Goal: Task Accomplishment & Management: Use online tool/utility

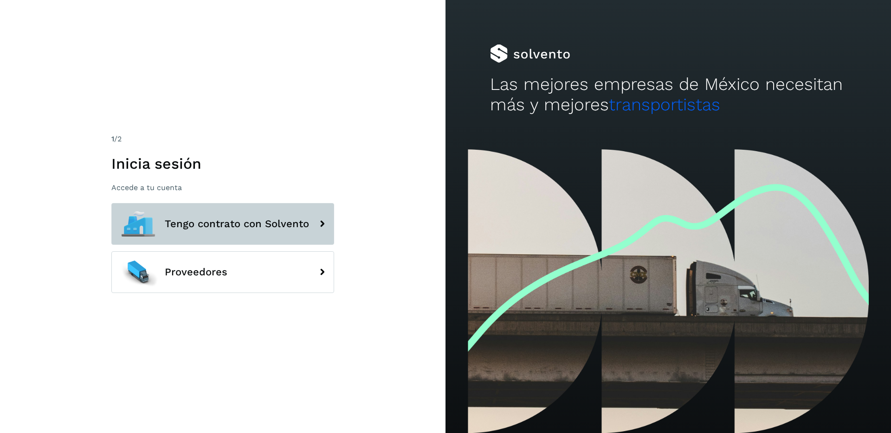
click at [231, 216] on button "Tengo contrato con Solvento" at bounding box center [222, 224] width 223 height 42
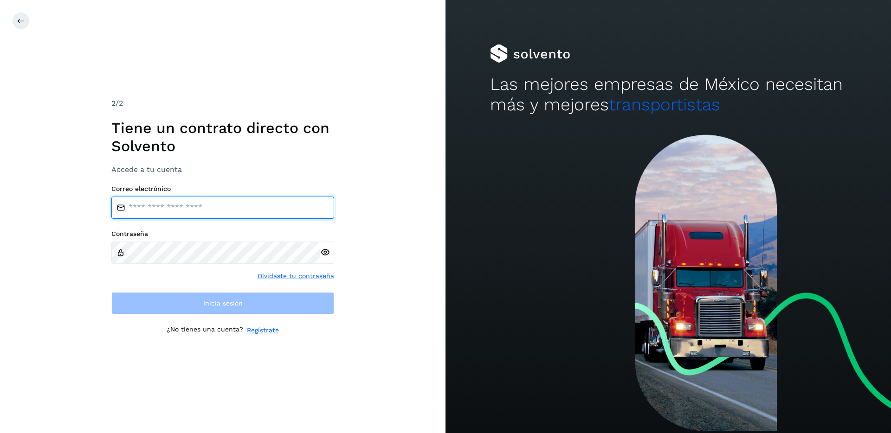
click at [198, 203] on input "email" at bounding box center [222, 208] width 223 height 22
type input "**********"
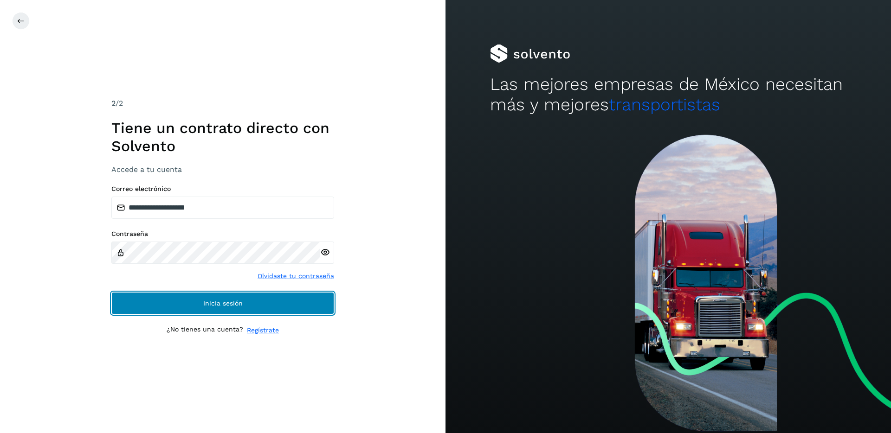
click at [211, 313] on button "Inicia sesión" at bounding box center [222, 303] width 223 height 22
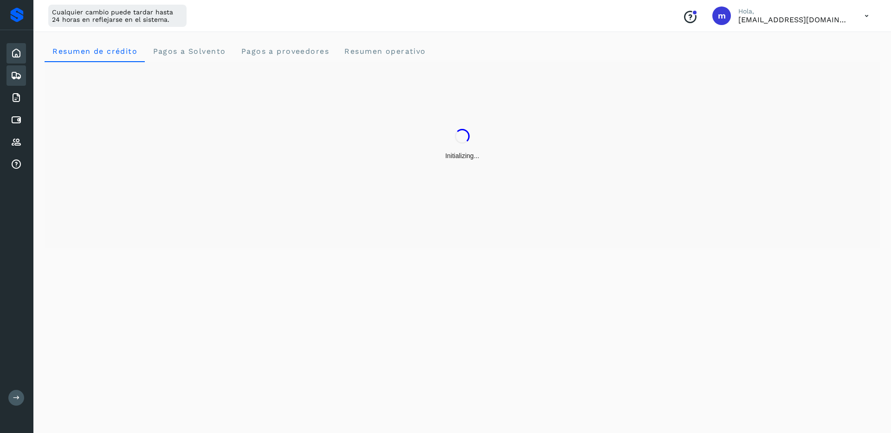
click at [17, 76] on icon at bounding box center [16, 75] width 11 height 11
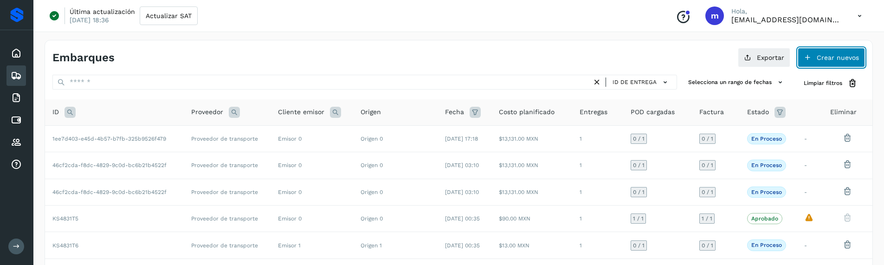
click at [823, 57] on span "Crear nuevos" at bounding box center [837, 57] width 42 height 6
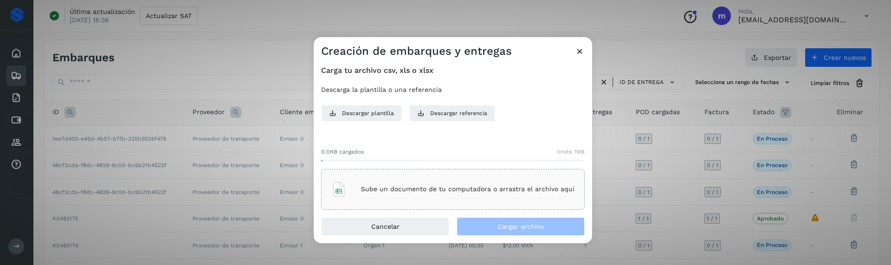
click at [359, 193] on div "Sube un documento de tu computadora o arrastra el archivo aquí" at bounding box center [452, 189] width 243 height 25
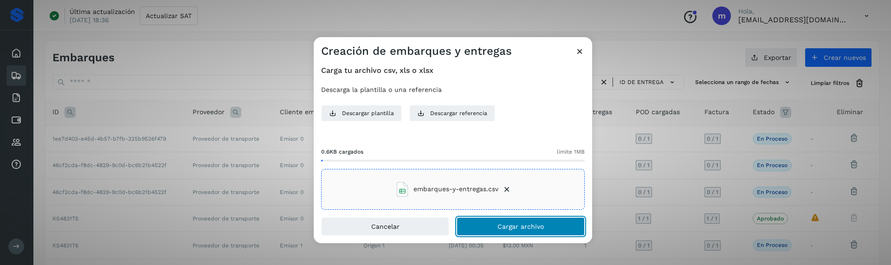
click at [507, 224] on span "Cargar archivo" at bounding box center [520, 226] width 46 height 6
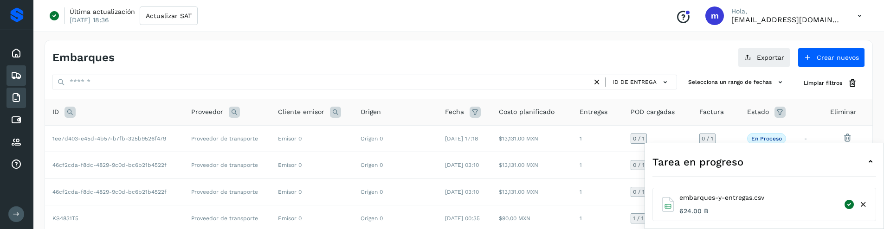
click at [11, 95] on icon at bounding box center [16, 97] width 11 height 11
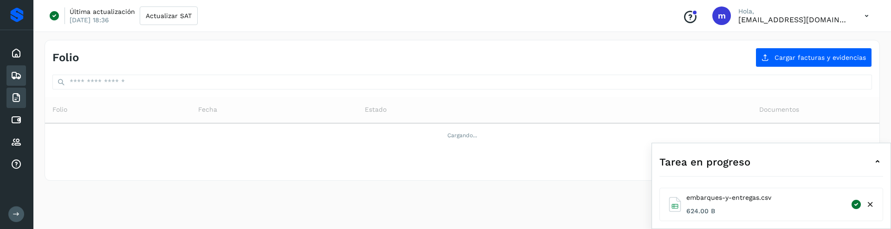
click at [14, 75] on icon at bounding box center [16, 75] width 11 height 11
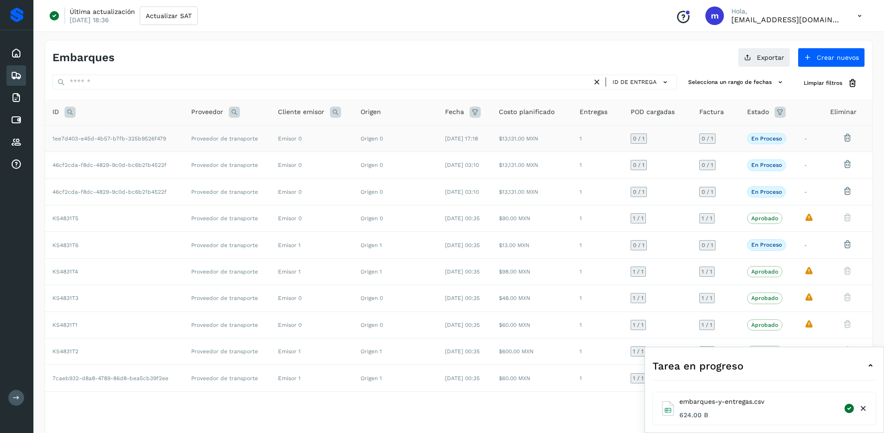
click at [81, 139] on span "1ee7d403-e45d-4b57-b7fb-325b9526f479" at bounding box center [109, 138] width 114 height 6
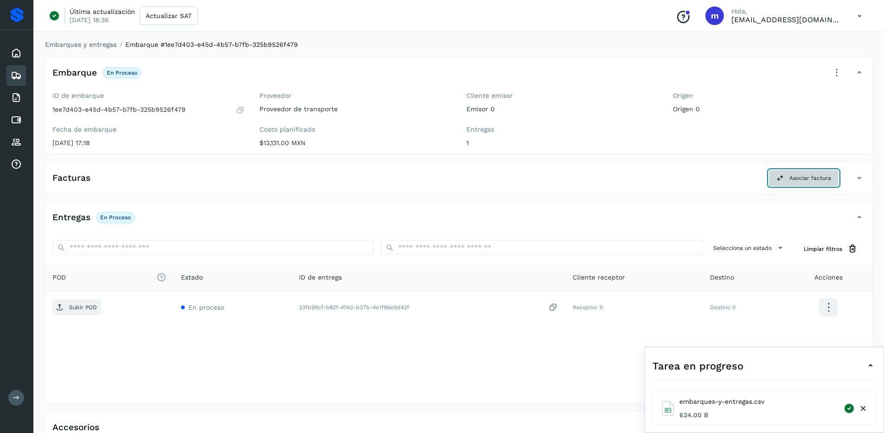
click at [802, 180] on span "Asociar factura" at bounding box center [810, 178] width 42 height 8
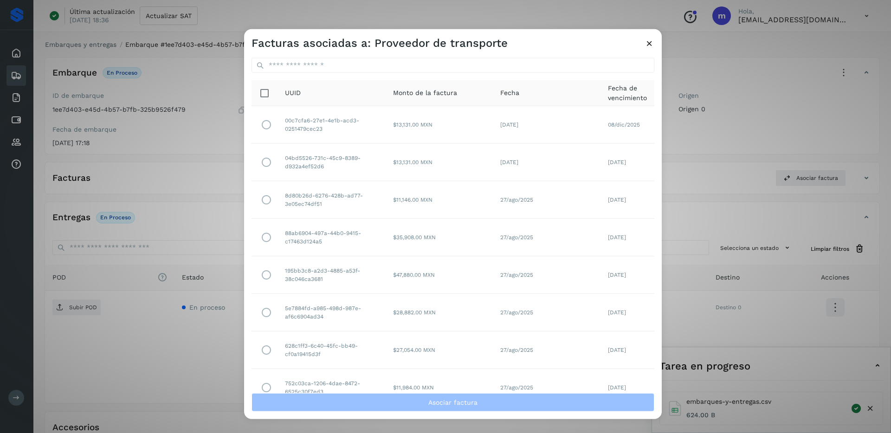
click at [650, 41] on icon at bounding box center [649, 43] width 10 height 10
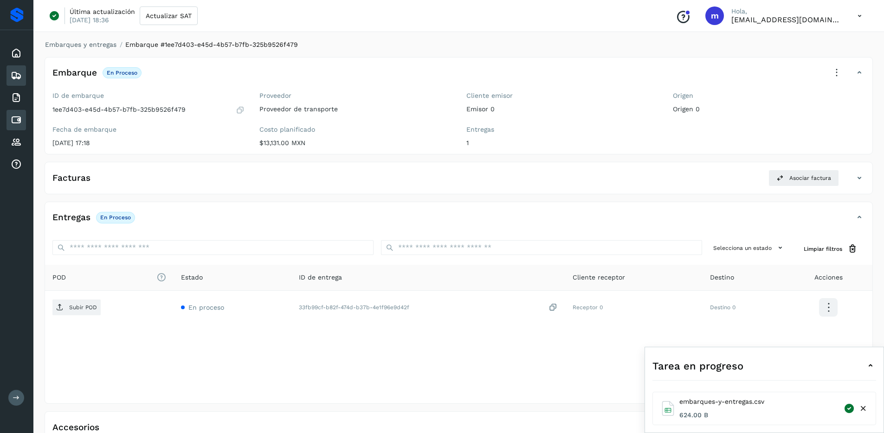
click at [14, 116] on icon at bounding box center [16, 120] width 11 height 11
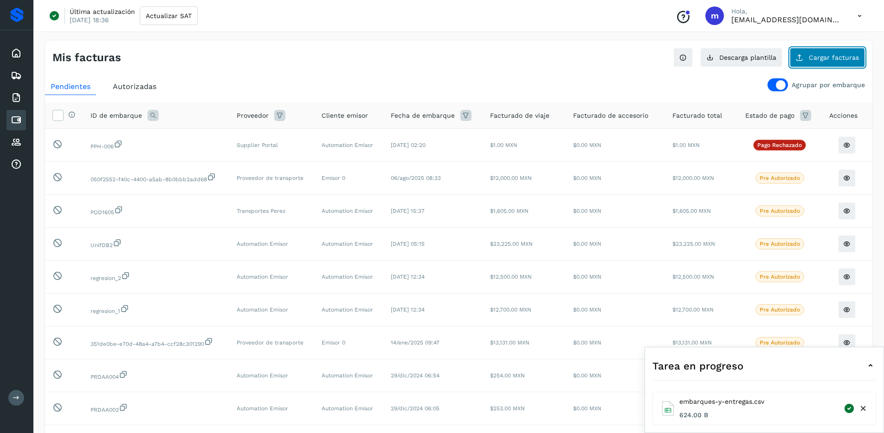
click at [820, 57] on span "Cargar facturas" at bounding box center [833, 57] width 50 height 6
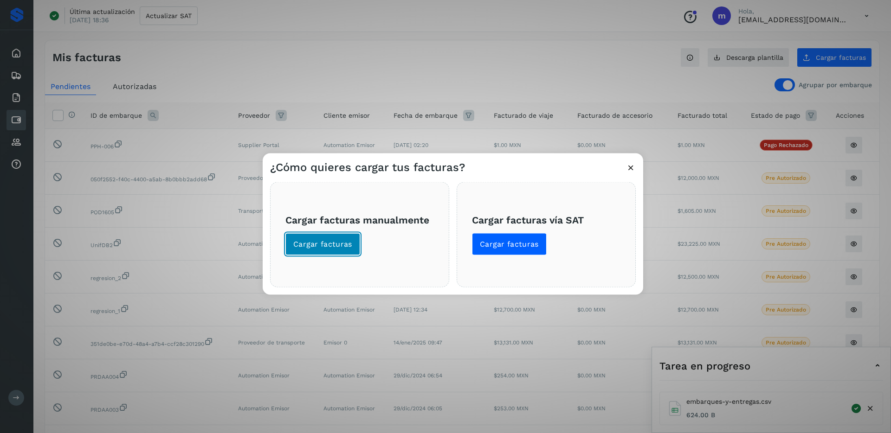
click at [338, 251] on button "Cargar facturas" at bounding box center [322, 244] width 75 height 22
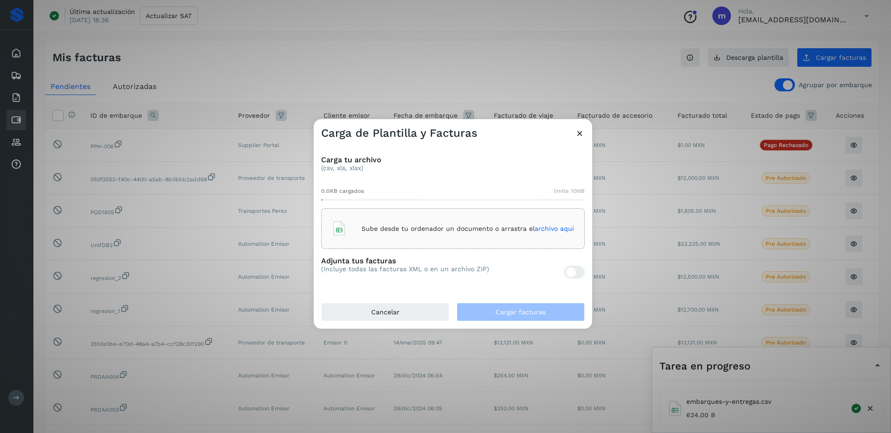
click at [363, 236] on div "Sube desde tu ordenador un documento o arrastra el archivo aquí" at bounding box center [453, 228] width 242 height 25
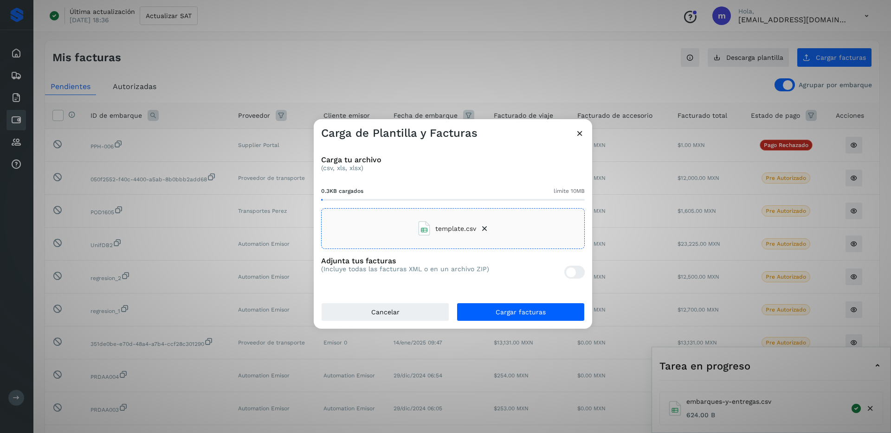
click at [576, 272] on div at bounding box center [574, 272] width 20 height 13
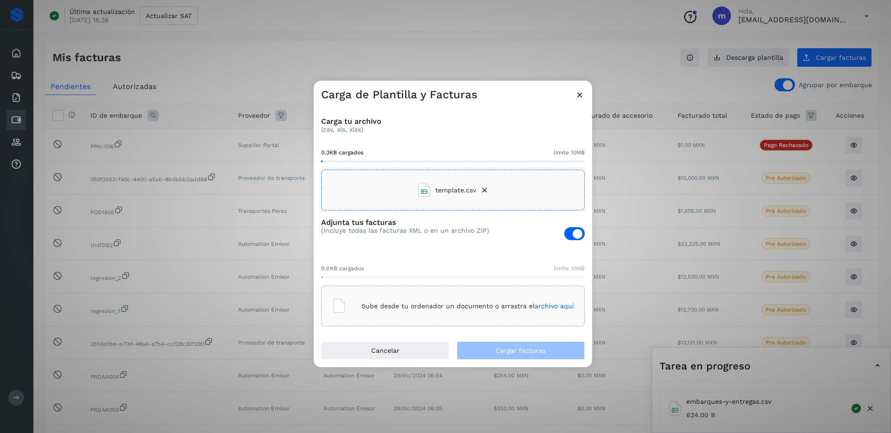
click at [395, 302] on p "Sube desde tu ordenador un documento o arrastra el archivo aquí" at bounding box center [467, 306] width 212 height 8
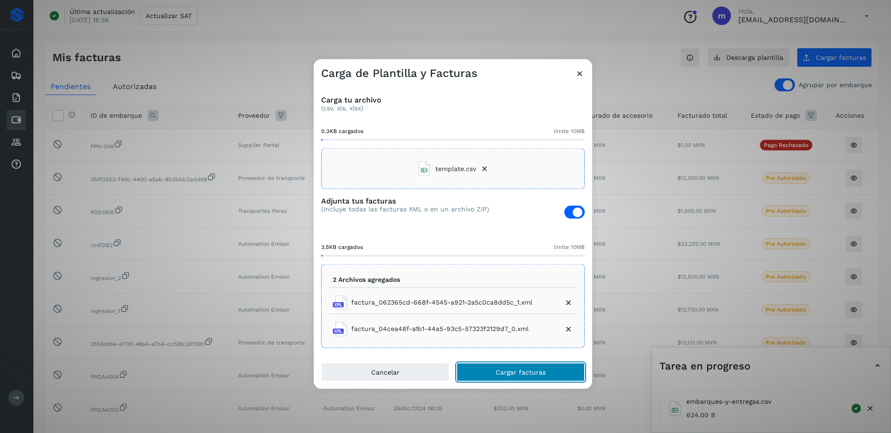
click at [510, 375] on span "Cargar facturas" at bounding box center [520, 372] width 50 height 6
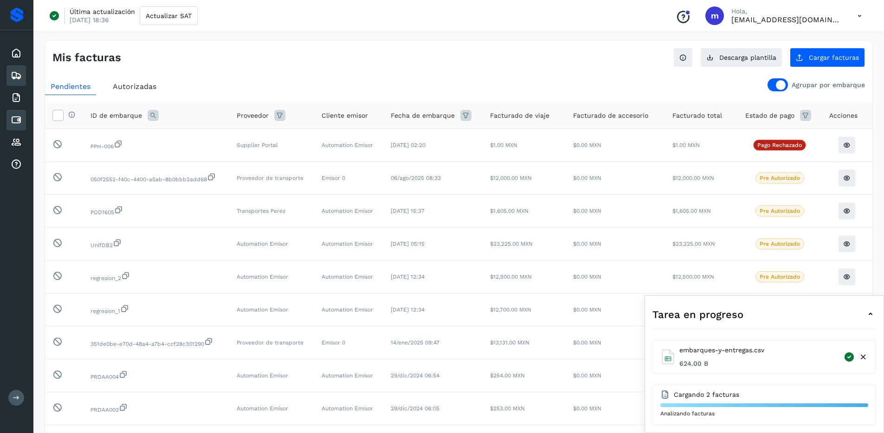
click at [19, 70] on icon at bounding box center [16, 75] width 11 height 11
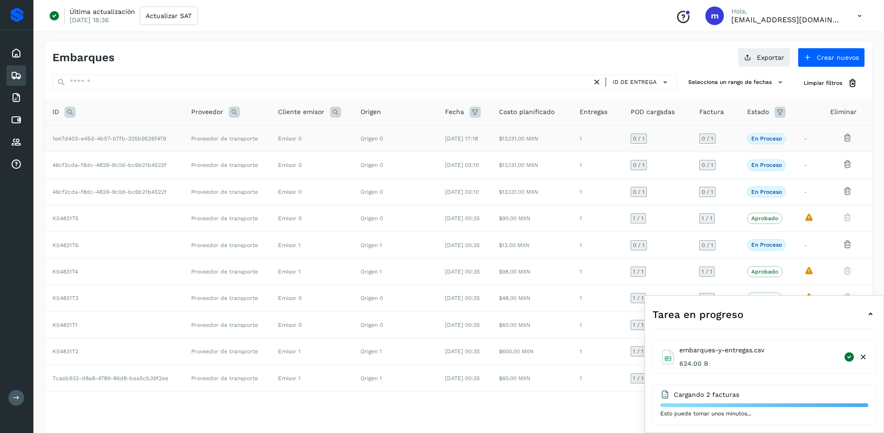
click at [445, 142] on td "[DATE] 17:18" at bounding box center [464, 138] width 54 height 26
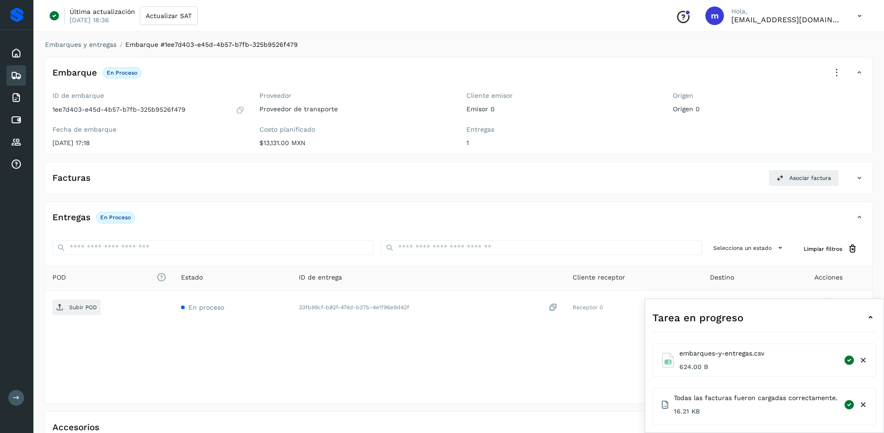
click at [872, 314] on icon at bounding box center [870, 317] width 11 height 11
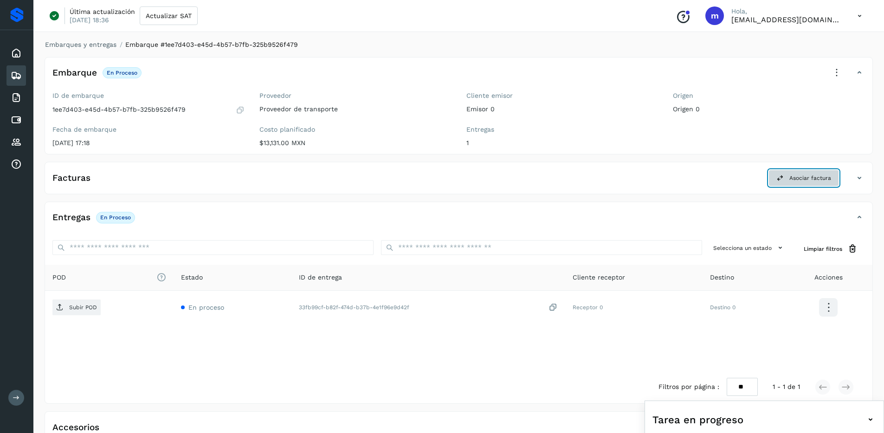
click at [824, 175] on span "Asociar factura" at bounding box center [810, 178] width 42 height 8
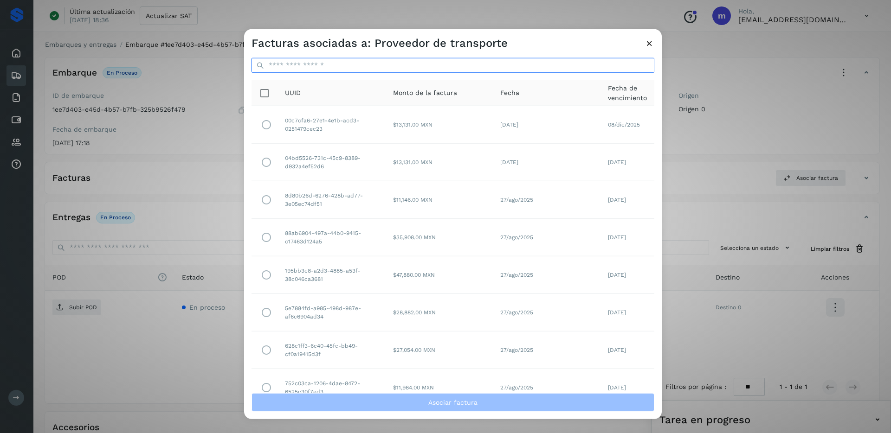
click at [384, 63] on input "ID de embarque" at bounding box center [452, 65] width 403 height 15
type input "****"
click at [648, 45] on icon at bounding box center [649, 43] width 10 height 10
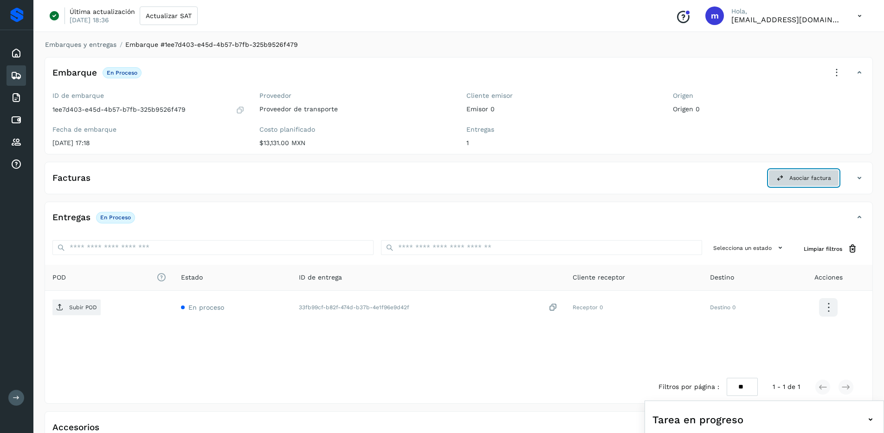
click at [793, 176] on span "Asociar factura" at bounding box center [810, 178] width 42 height 8
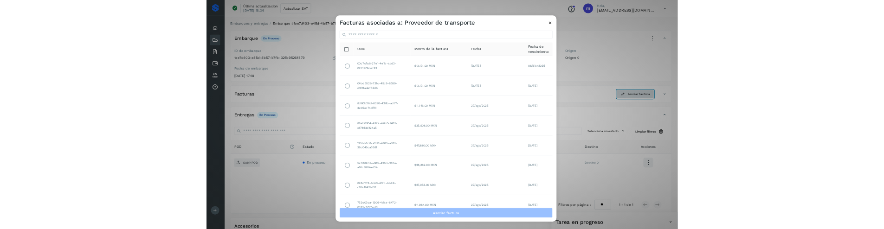
scroll to position [170, 0]
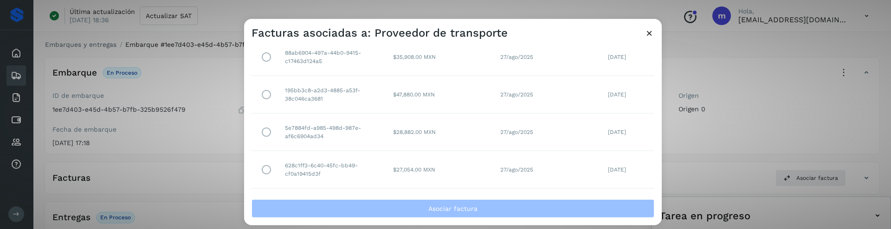
click at [647, 33] on icon at bounding box center [649, 33] width 10 height 10
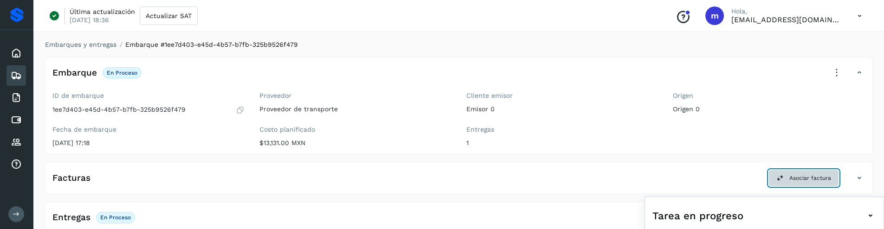
click at [811, 178] on span "Asociar factura" at bounding box center [810, 178] width 42 height 8
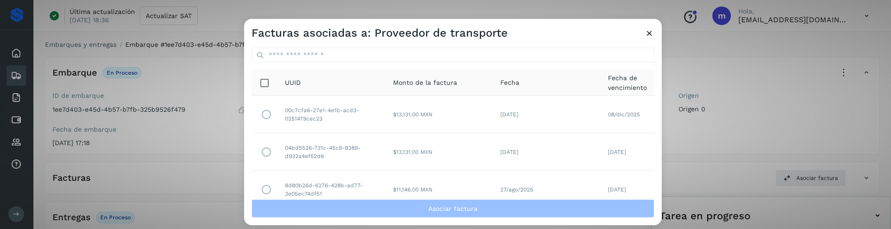
click at [648, 32] on icon at bounding box center [649, 33] width 10 height 10
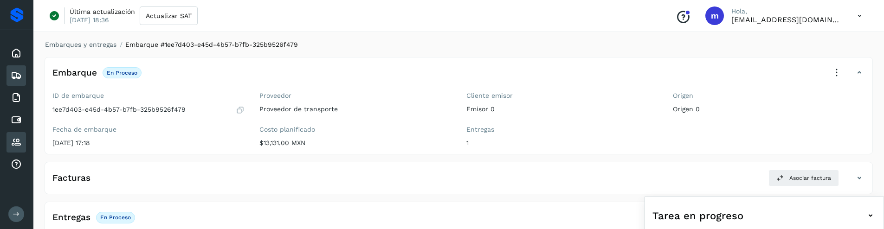
click at [19, 142] on icon at bounding box center [16, 142] width 11 height 11
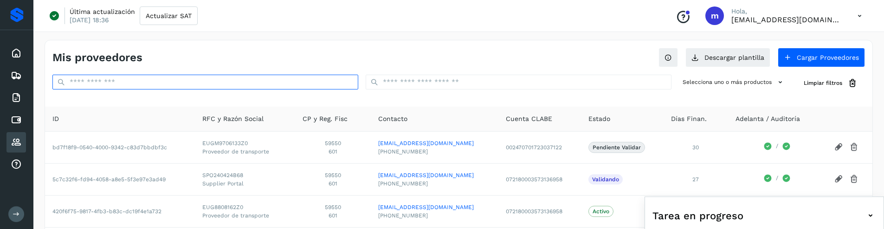
click at [154, 77] on input "text" at bounding box center [205, 82] width 306 height 15
paste input "**********"
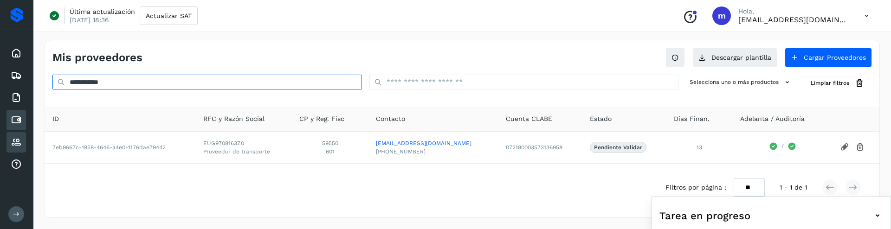
type input "**********"
click at [14, 115] on icon at bounding box center [16, 120] width 11 height 11
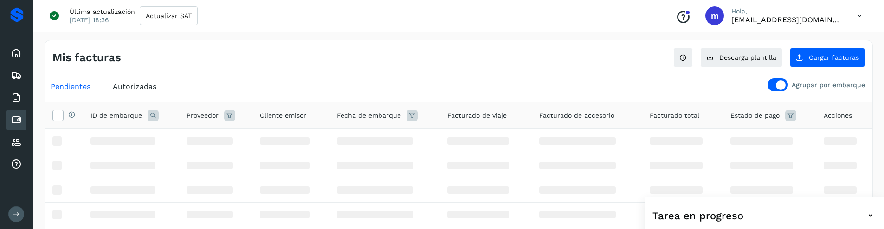
click at [776, 87] on div at bounding box center [777, 84] width 20 height 13
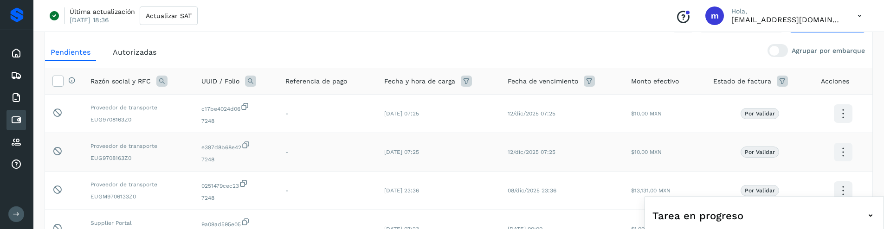
scroll to position [42, 0]
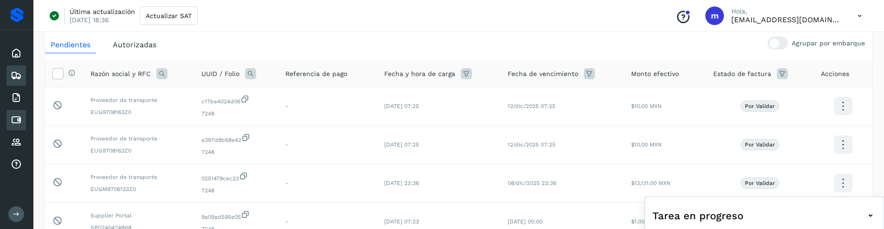
click at [15, 77] on icon at bounding box center [16, 75] width 11 height 11
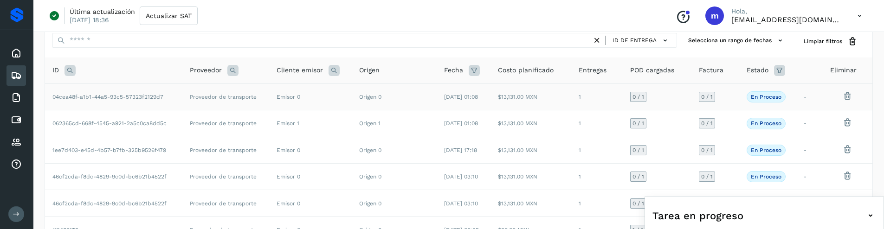
click at [125, 95] on span "04cea48f-a1b1-44a5-93c5-57323f2129d7" at bounding box center [107, 97] width 111 height 6
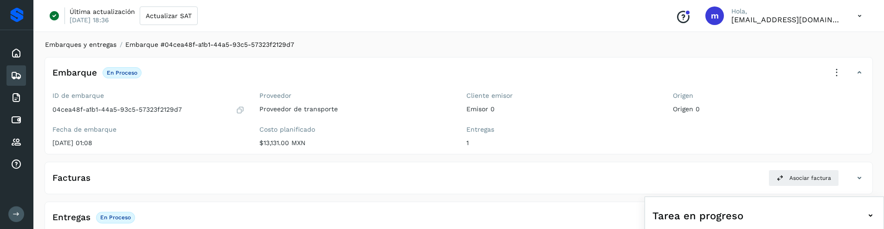
click at [85, 44] on link "Embarques y entregas" at bounding box center [80, 44] width 71 height 7
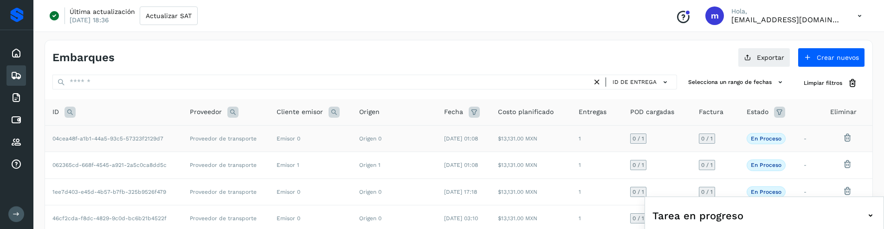
click at [122, 141] on span "04cea48f-a1b1-44a5-93c5-57323f2129d7" at bounding box center [107, 138] width 111 height 6
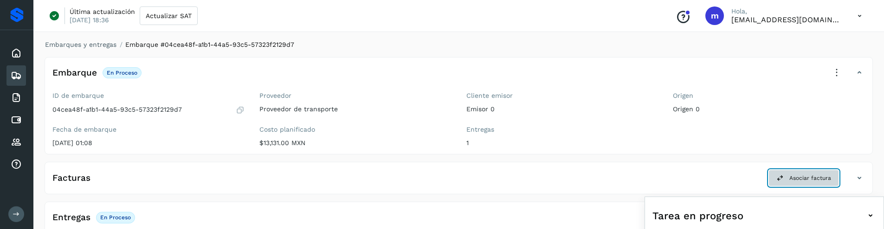
click at [819, 174] on span "Asociar factura" at bounding box center [810, 178] width 42 height 8
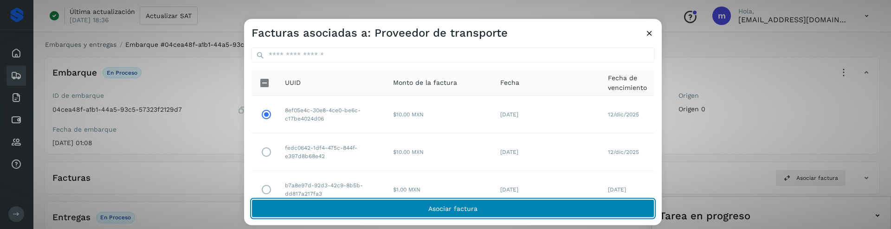
click at [412, 212] on button "Asociar factura" at bounding box center [452, 208] width 403 height 19
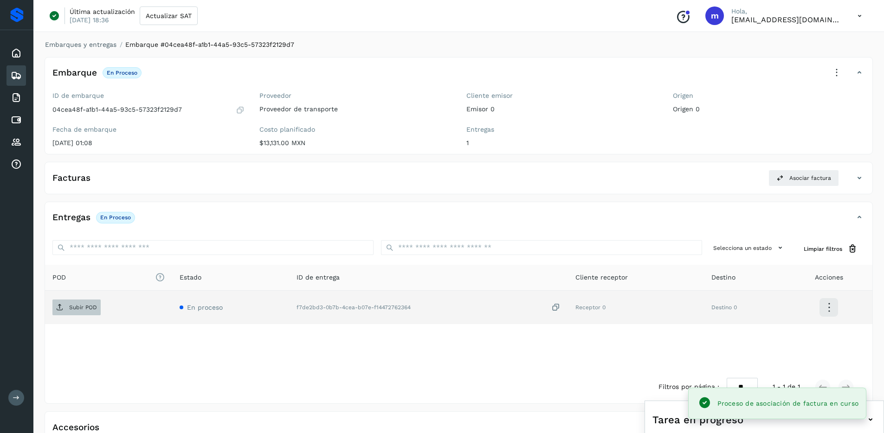
click at [64, 309] on span "Subir POD" at bounding box center [76, 307] width 48 height 15
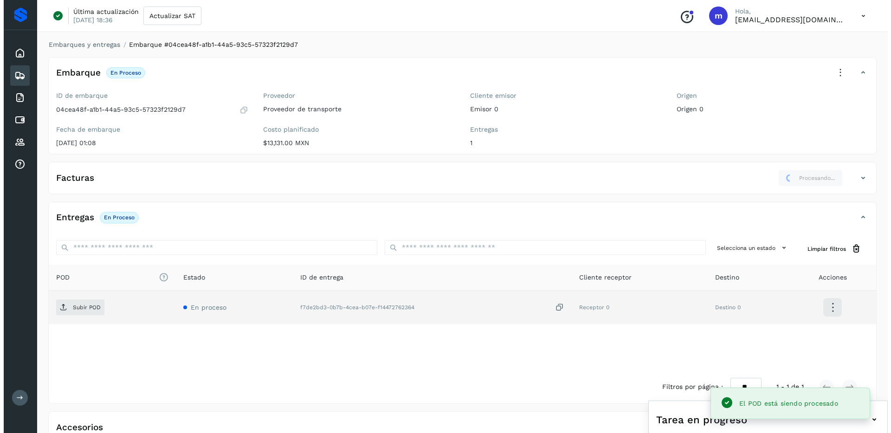
scroll to position [65, 0]
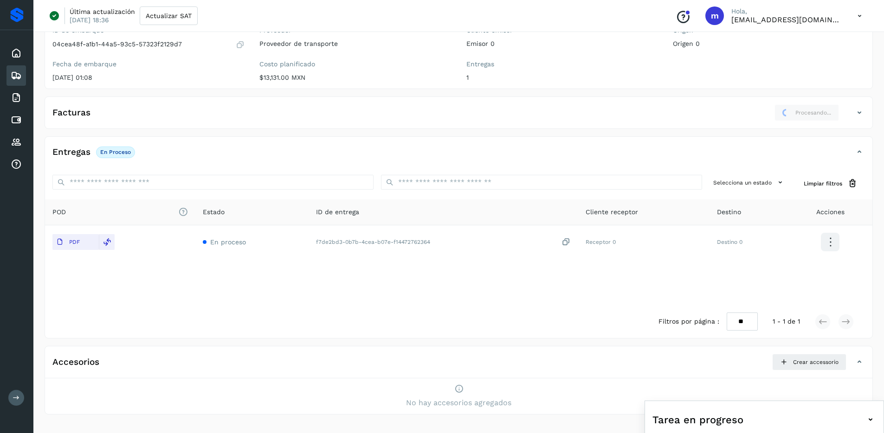
click at [869, 419] on icon at bounding box center [870, 419] width 11 height 11
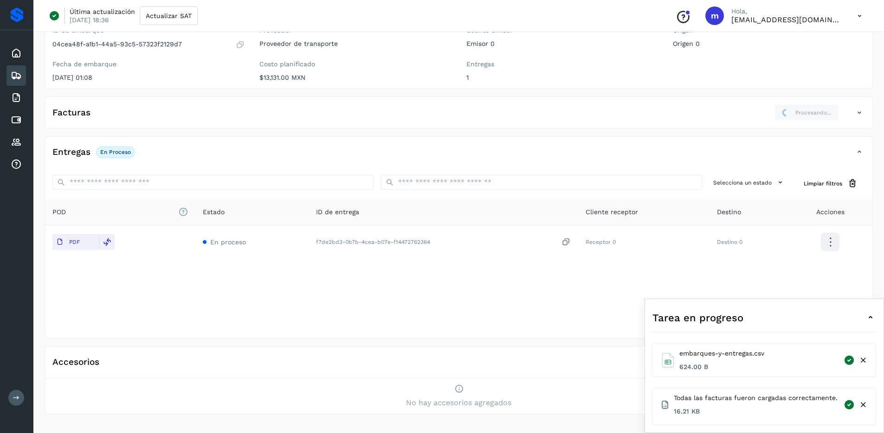
click at [870, 315] on icon at bounding box center [870, 317] width 11 height 11
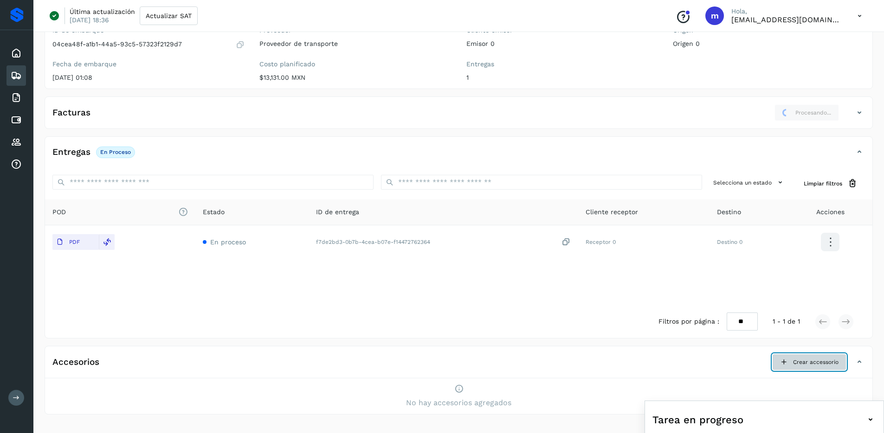
click at [814, 366] on button "Crear accessorio" at bounding box center [809, 362] width 74 height 17
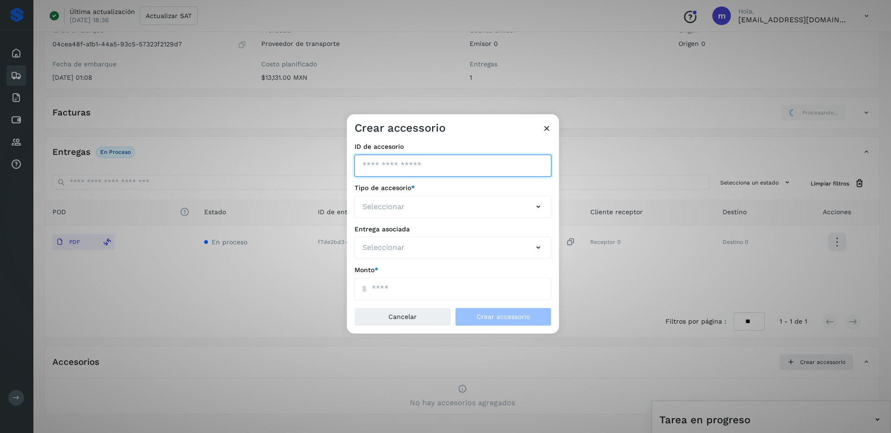
click at [383, 161] on input "ID de embarque" at bounding box center [452, 165] width 197 height 22
type input "***"
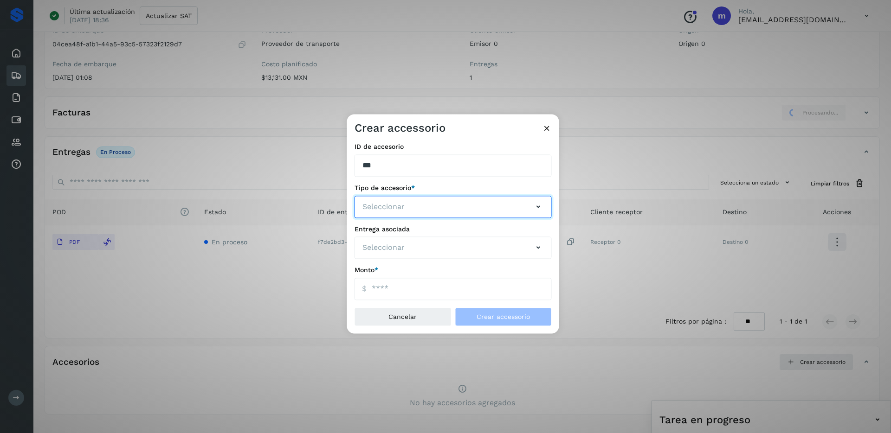
click at [400, 209] on span "Seleccionar" at bounding box center [383, 206] width 42 height 11
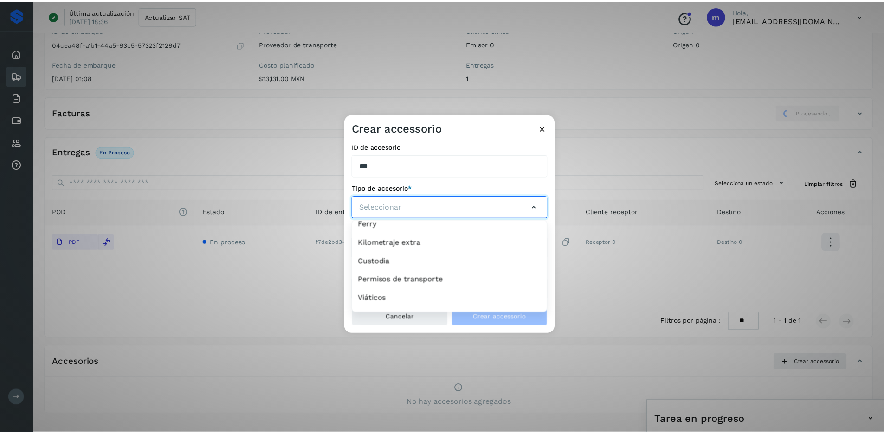
scroll to position [298, 0]
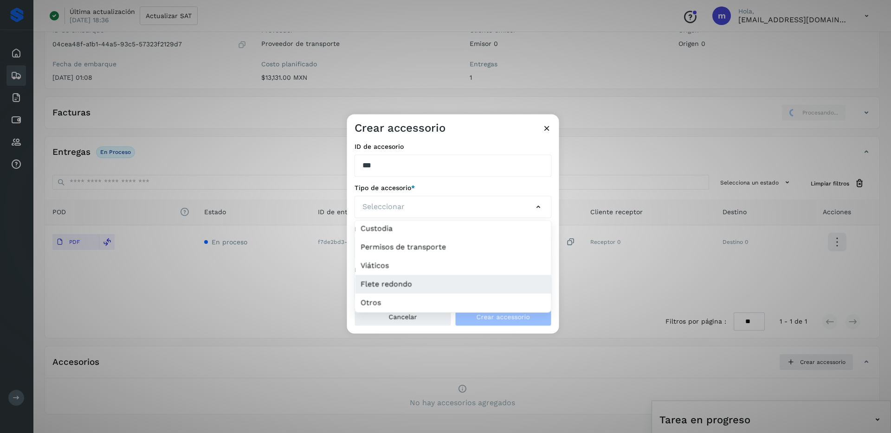
click at [392, 281] on li "Flete redondo" at bounding box center [453, 284] width 196 height 19
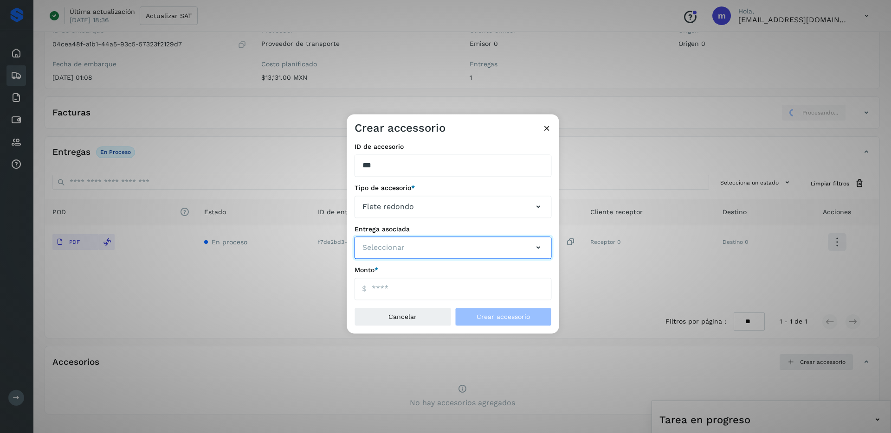
click at [410, 250] on button "Seleccionar" at bounding box center [452, 248] width 197 height 22
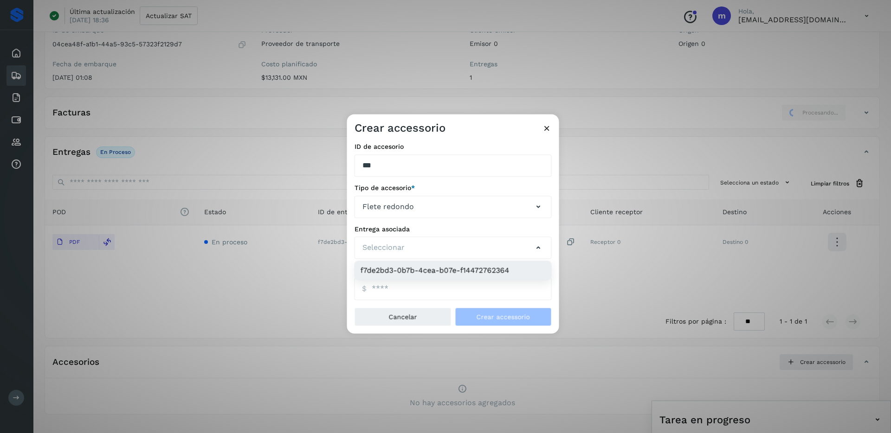
click at [427, 267] on li "f7de2bd3-0b7b-4cea-b07e-f14472762364" at bounding box center [453, 271] width 196 height 19
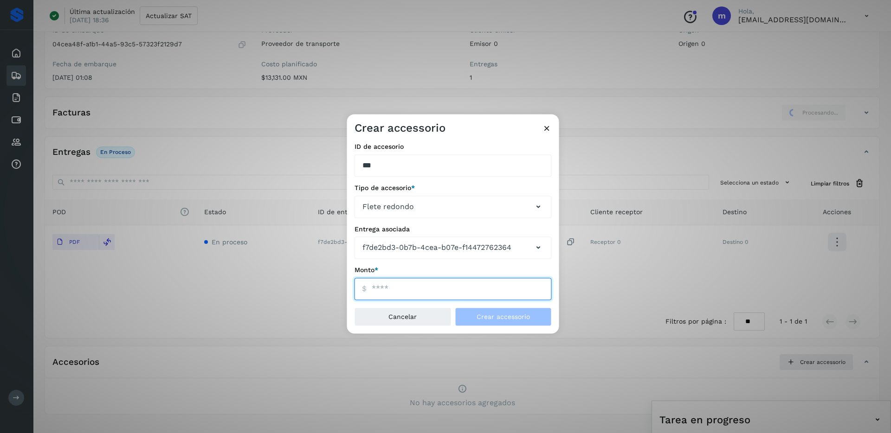
click at [386, 292] on input "ID de embarque" at bounding box center [452, 289] width 197 height 22
click at [420, 291] on input "ID de embarque" at bounding box center [452, 289] width 197 height 22
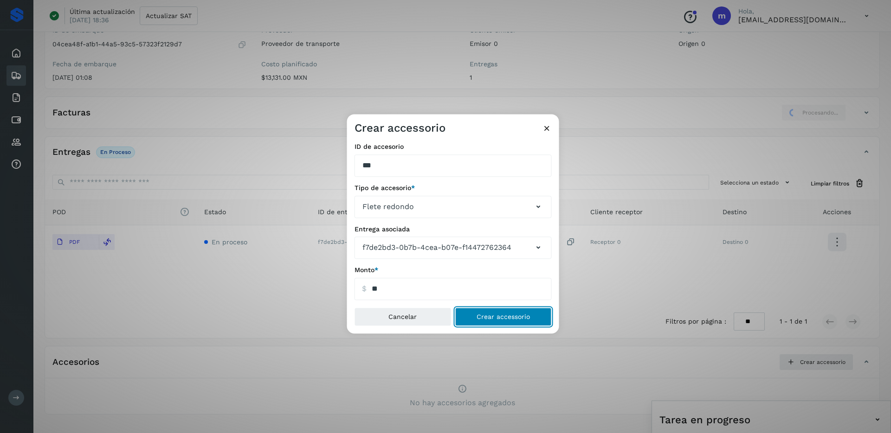
type input "*****"
click at [487, 314] on span "Crear accessorio" at bounding box center [502, 317] width 53 height 6
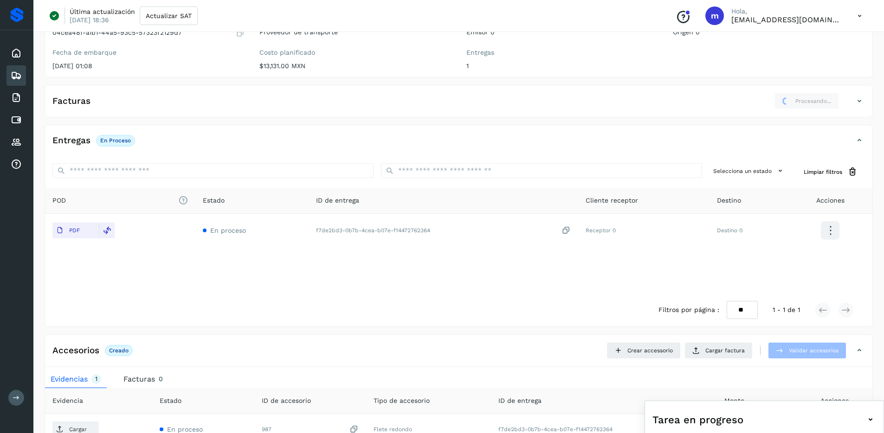
scroll to position [67, 0]
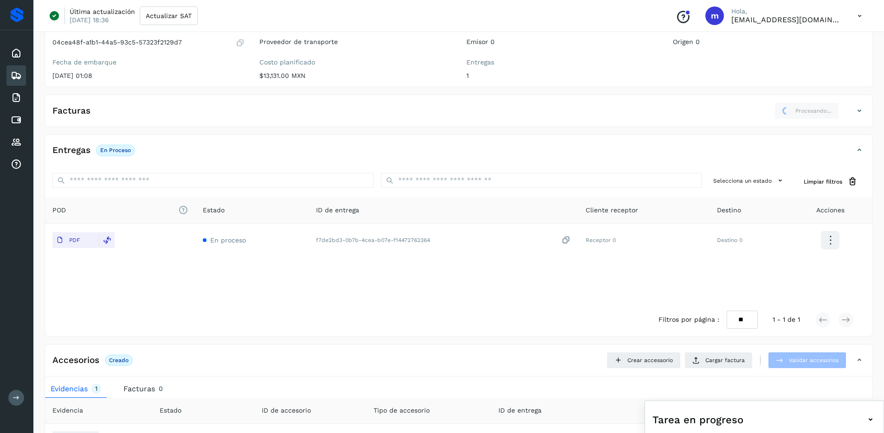
click at [859, 15] on icon at bounding box center [859, 15] width 19 height 19
click at [805, 60] on div "Cerrar sesión" at bounding box center [813, 60] width 110 height 18
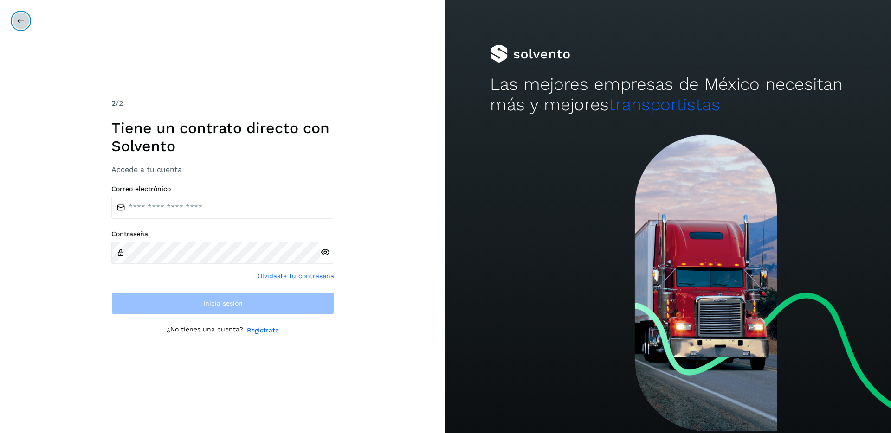
click at [20, 25] on button at bounding box center [21, 21] width 18 height 18
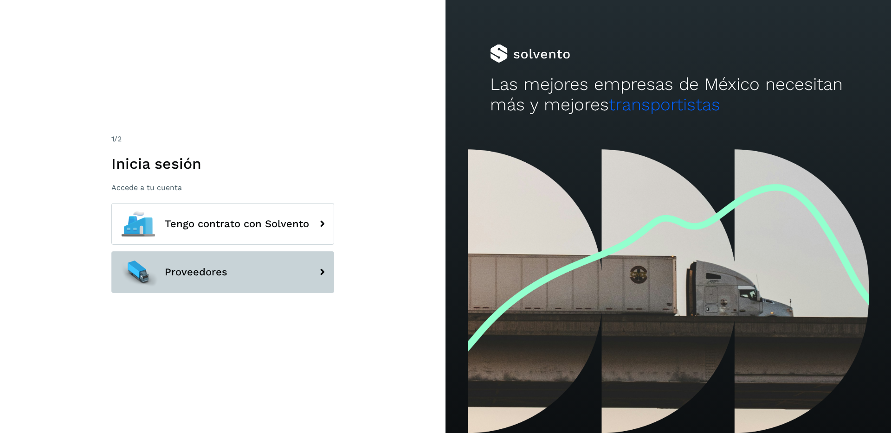
click at [179, 271] on span "Proveedores" at bounding box center [196, 272] width 63 height 11
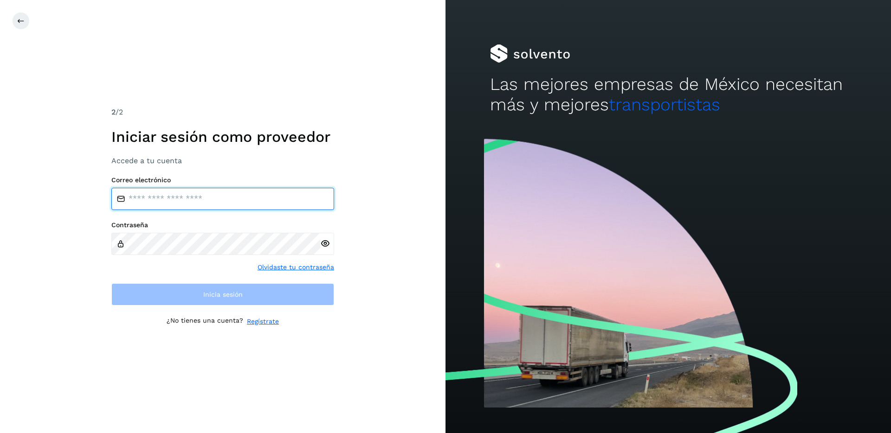
click at [167, 204] on input "email" at bounding box center [222, 199] width 223 height 22
type input "**********"
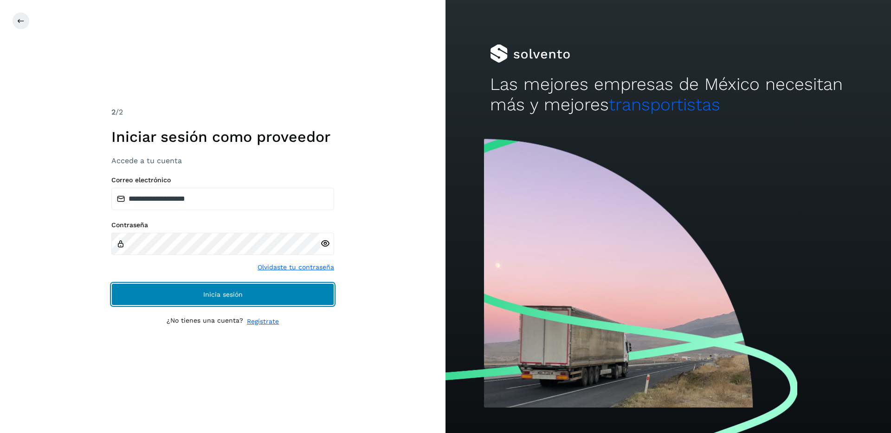
click at [158, 295] on button "Inicia sesión" at bounding box center [222, 294] width 223 height 22
